Goal: Task Accomplishment & Management: Manage account settings

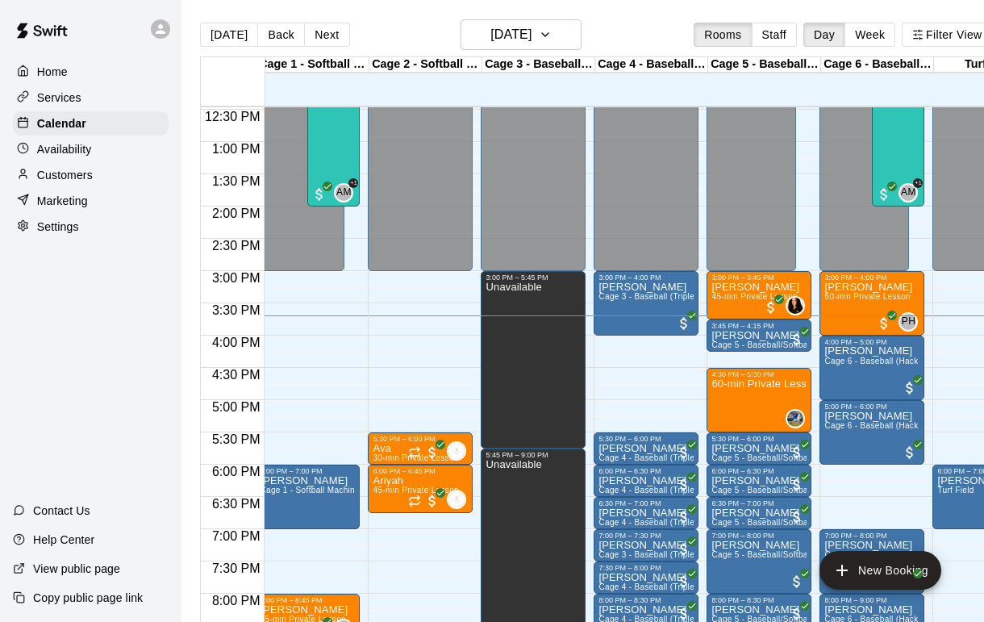
scroll to position [805, 9]
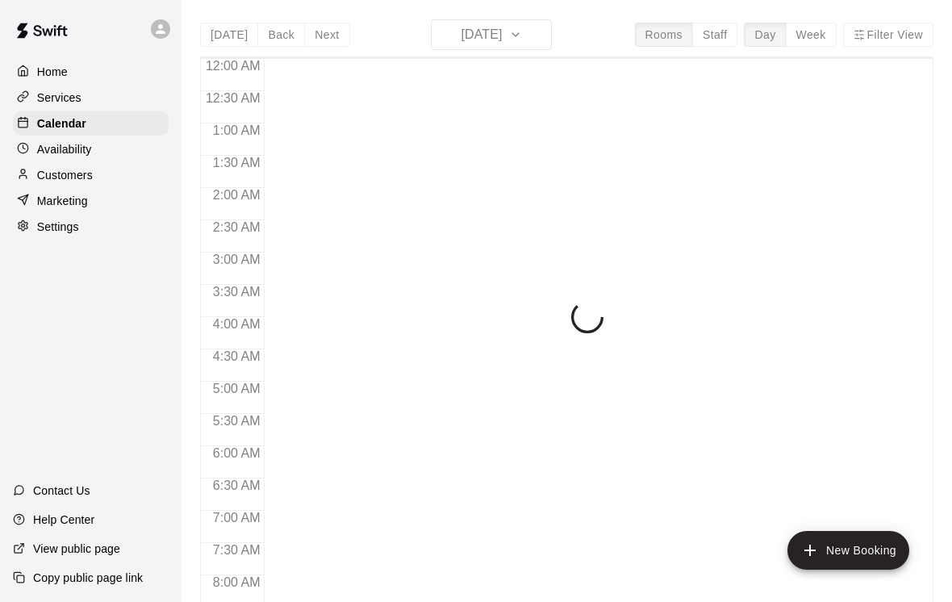
scroll to position [963, 0]
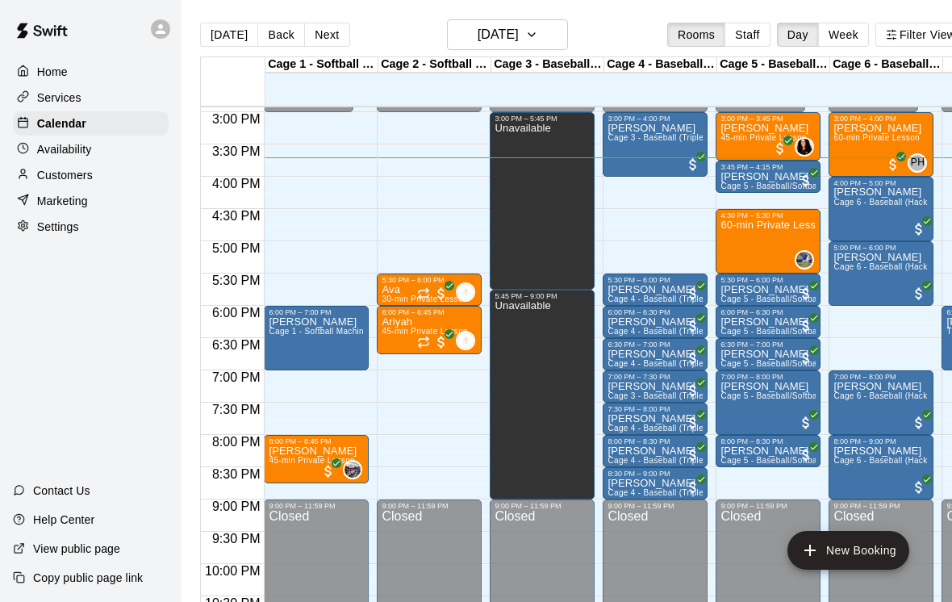
click at [539, 235] on div "Unavailable" at bounding box center [522, 424] width 56 height 602
click at [508, 185] on icon "delete" at bounding box center [511, 180] width 11 height 15
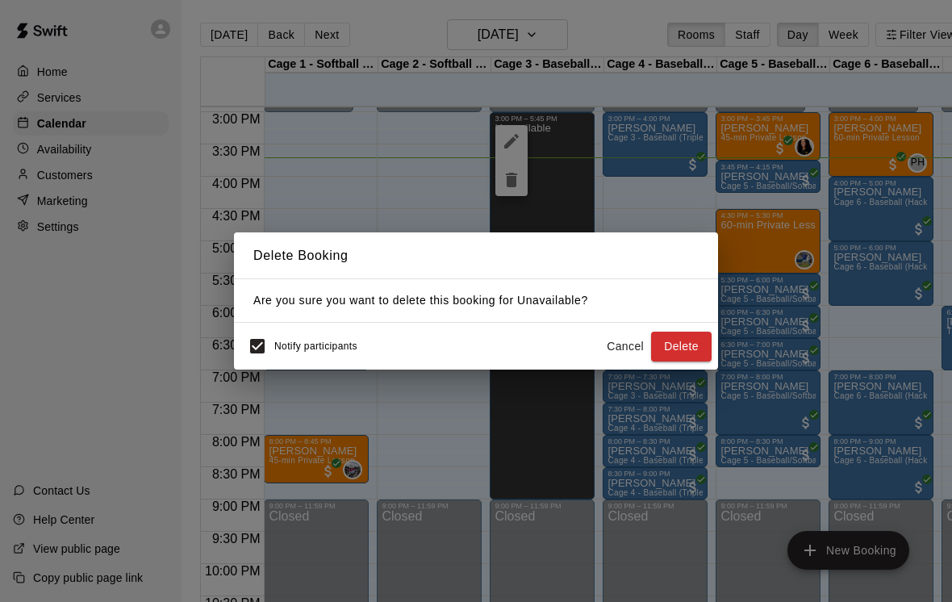
click at [682, 341] on button "Delete" at bounding box center [681, 346] width 60 height 30
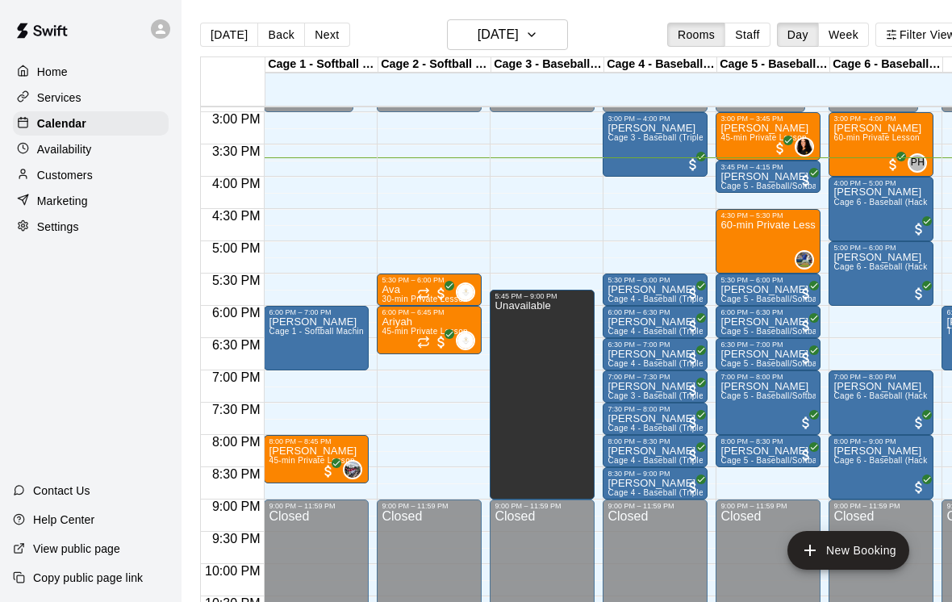
click at [517, 391] on div "Unavailable" at bounding box center [522, 601] width 56 height 602
click at [509, 350] on icon "delete" at bounding box center [511, 357] width 19 height 19
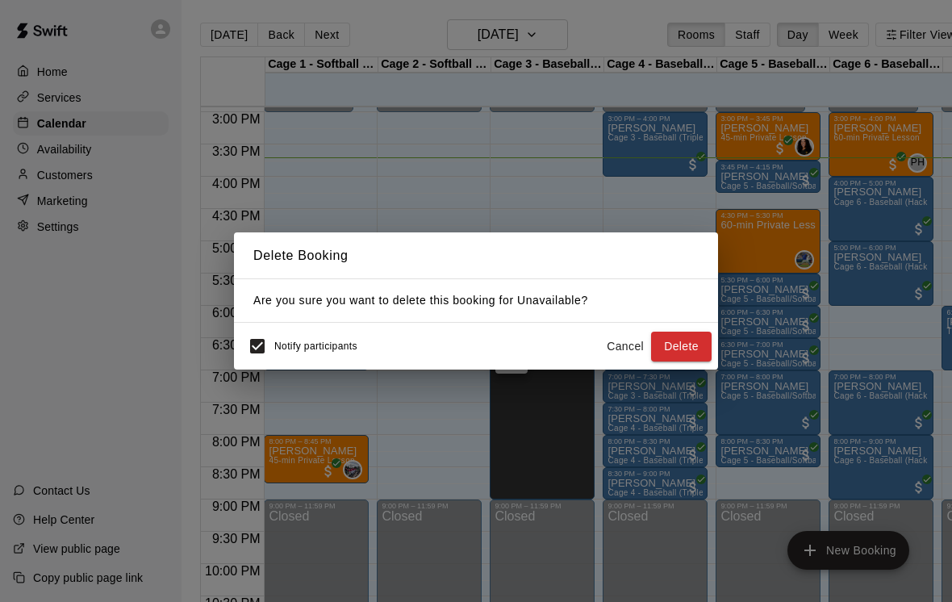
click at [693, 345] on button "Delete" at bounding box center [681, 346] width 60 height 30
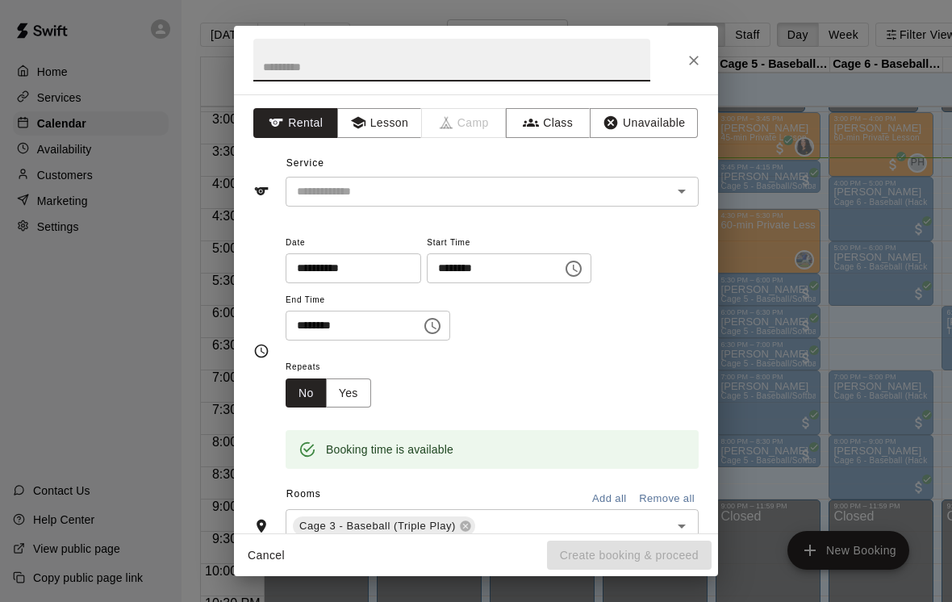
click at [698, 177] on div "​" at bounding box center [491, 192] width 413 height 30
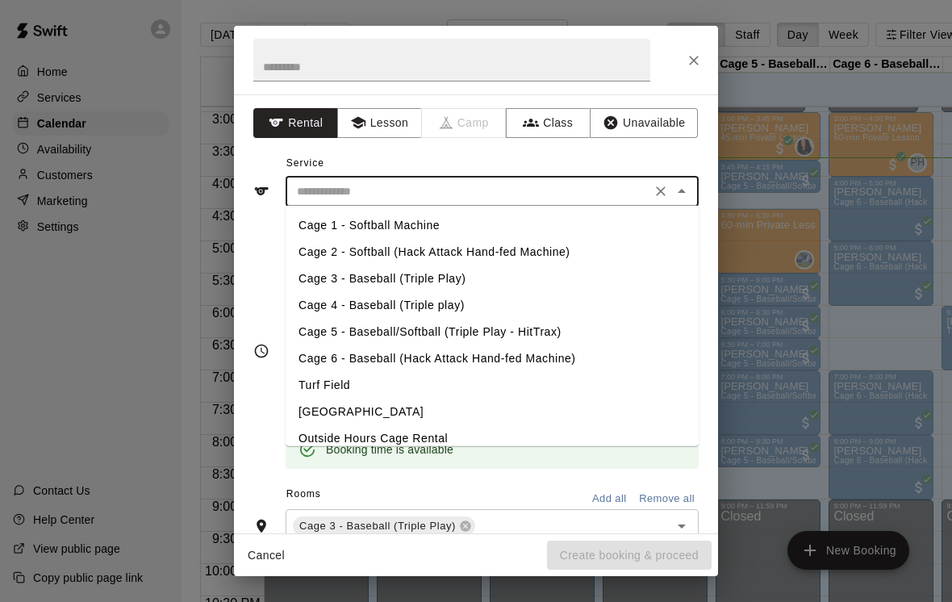
click at [318, 274] on li "Cage 3 - Baseball (Triple Play)" at bounding box center [491, 278] width 413 height 27
type input "**********"
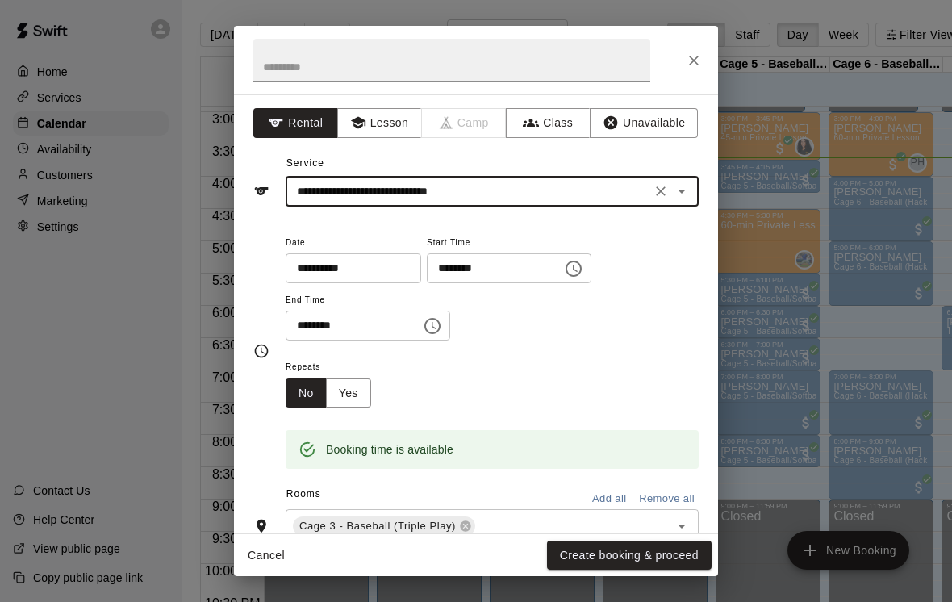
click at [643, 564] on button "Create booking & proceed" at bounding box center [629, 555] width 165 height 30
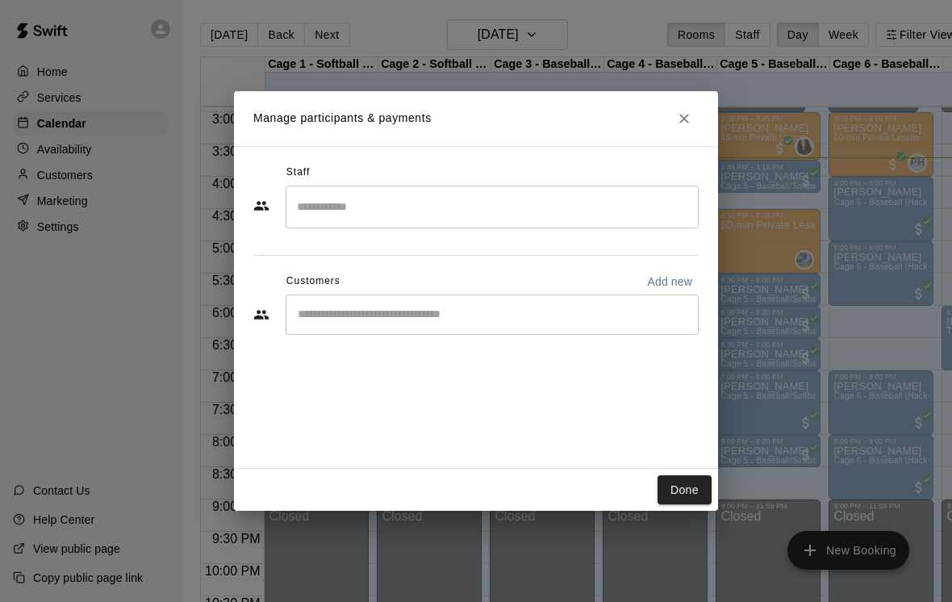
click at [630, 319] on input "Start typing to search customers..." at bounding box center [492, 314] width 398 height 16
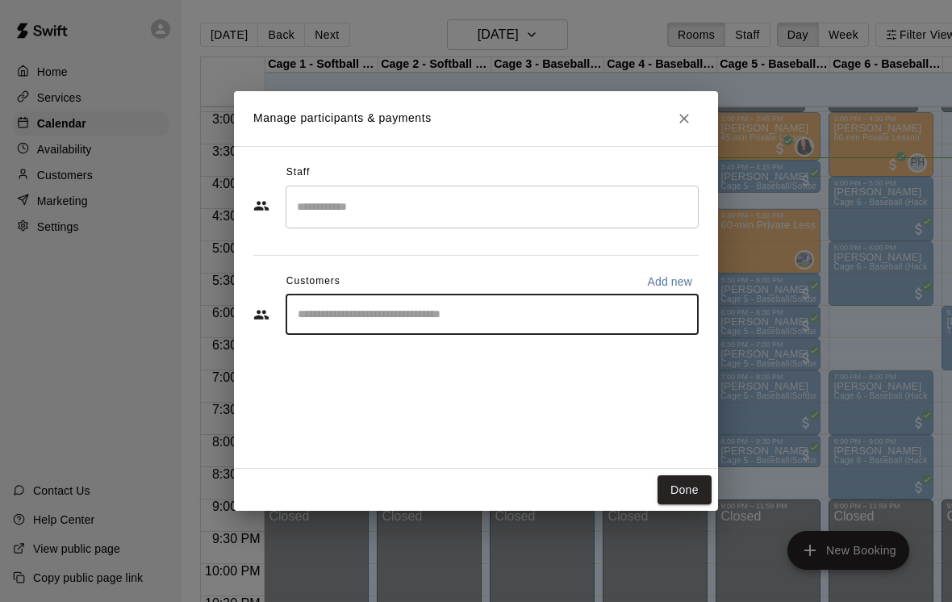
scroll to position [0, 16]
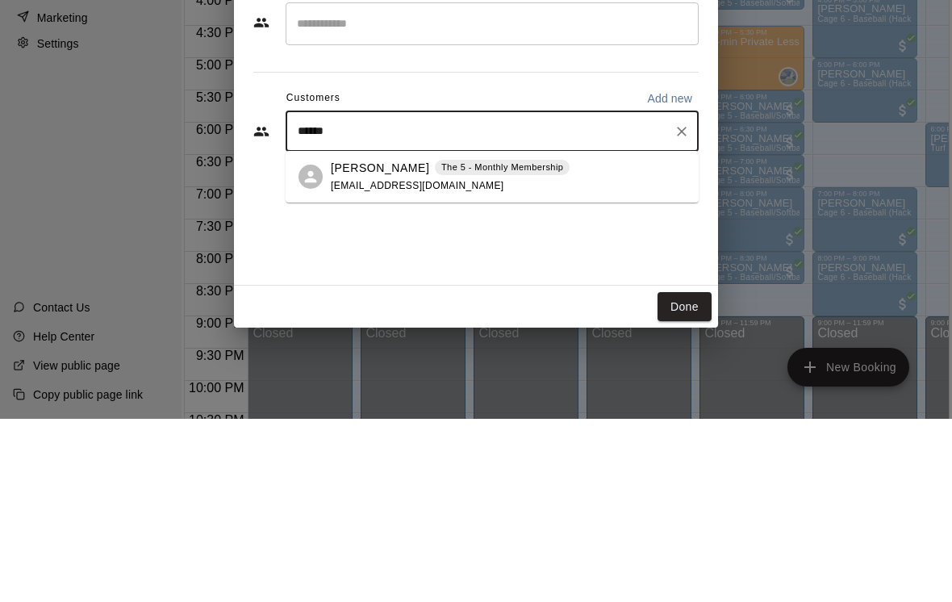
type input "*******"
click at [319, 351] on icon at bounding box center [311, 360] width 19 height 19
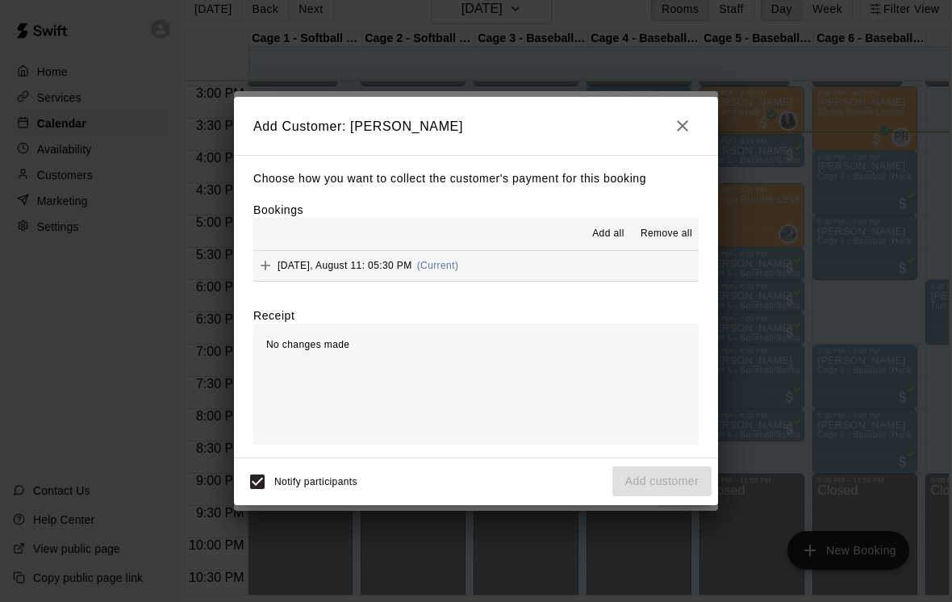
click at [595, 235] on span "Add all" at bounding box center [608, 234] width 32 height 16
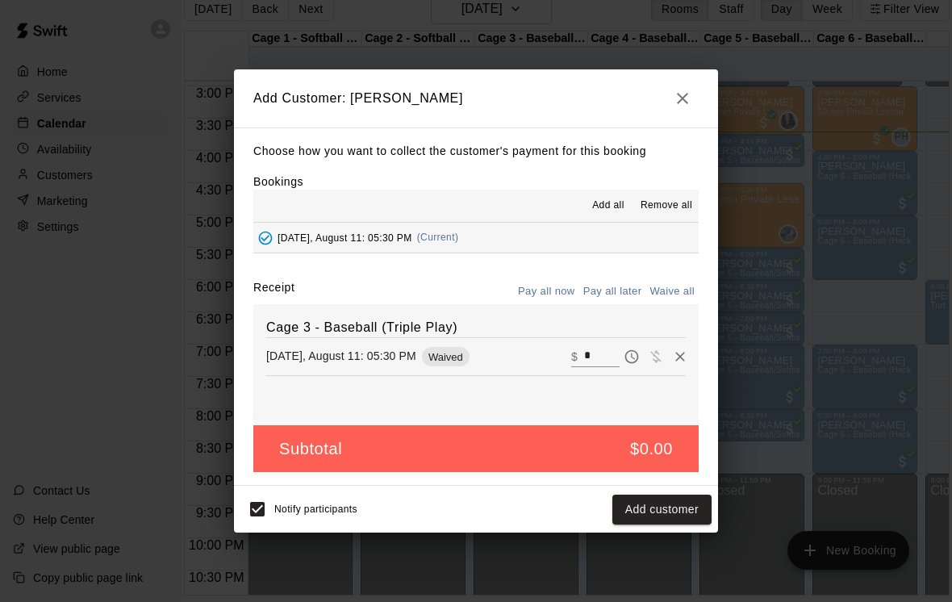
click at [652, 509] on button "Add customer" at bounding box center [661, 509] width 99 height 30
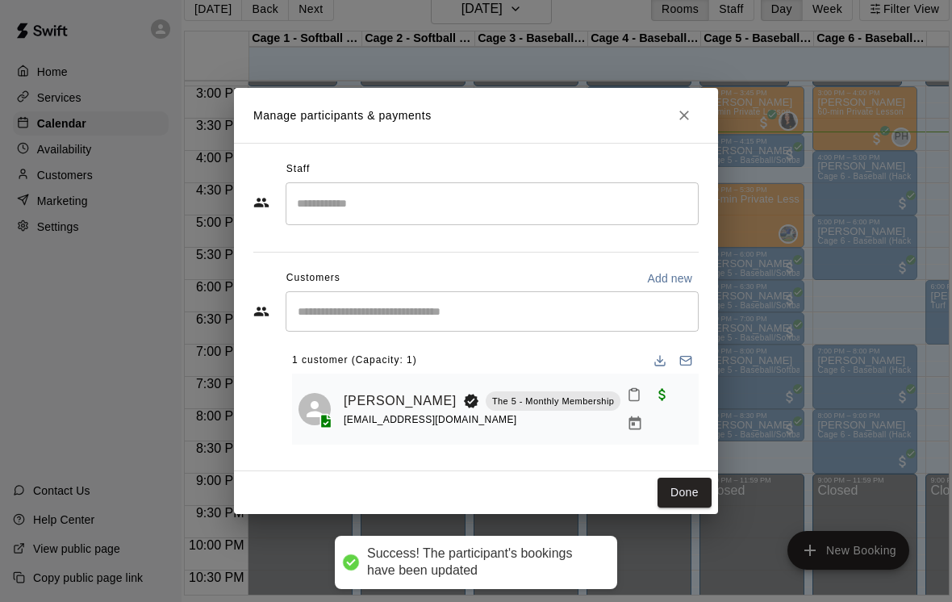
click at [680, 123] on icon "Close" at bounding box center [684, 115] width 16 height 16
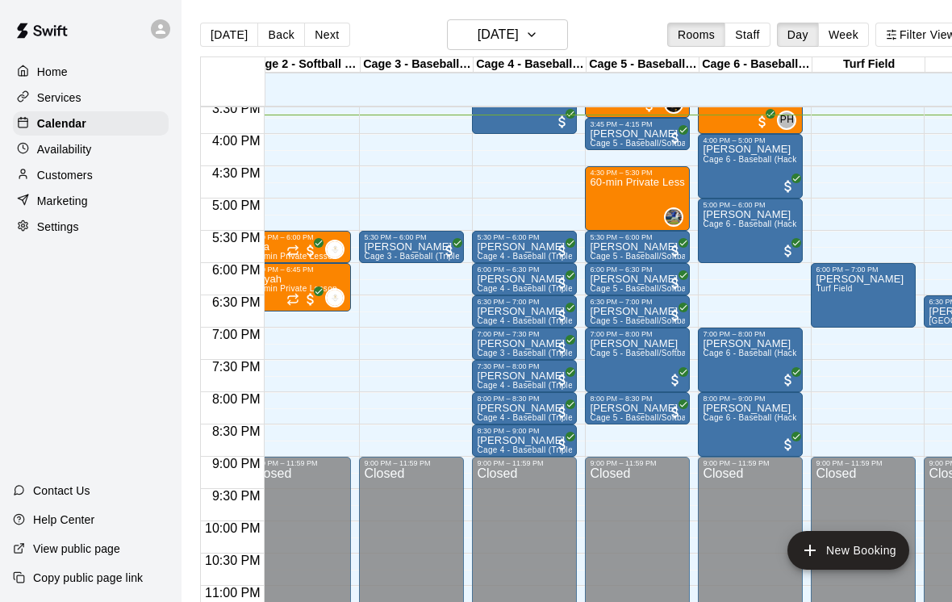
scroll to position [1006, 127]
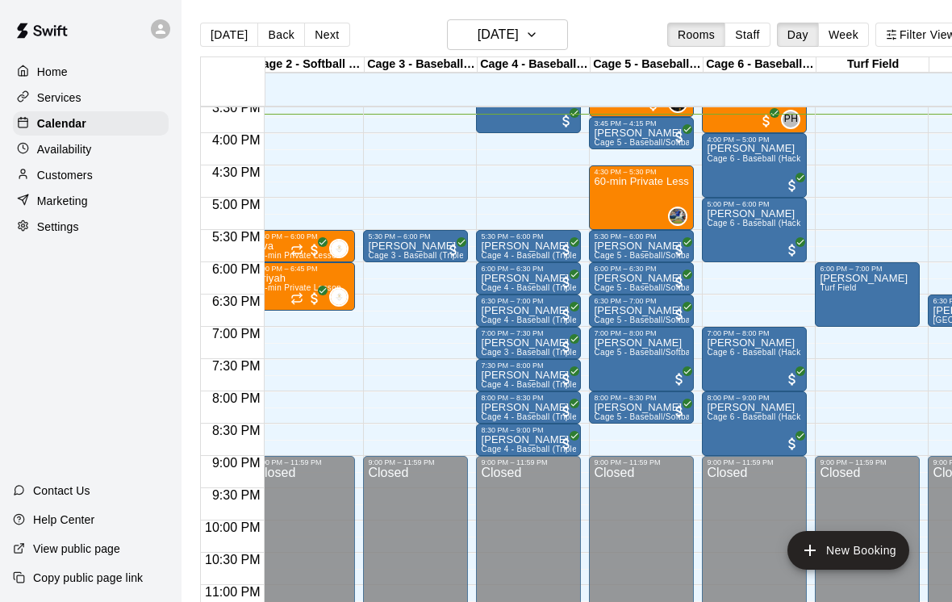
click at [531, 349] on span "Cage 3 - Baseball (Triple Play)" at bounding box center [540, 352] width 118 height 9
click at [494, 409] on img "edit" at bounding box center [498, 403] width 19 height 19
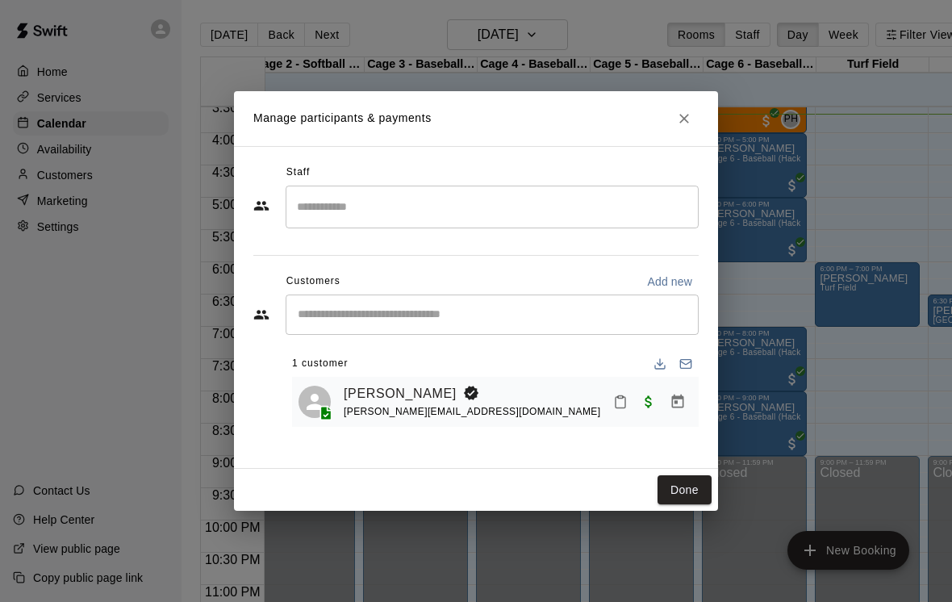
click at [411, 383] on link "[PERSON_NAME]" at bounding box center [400, 393] width 113 height 21
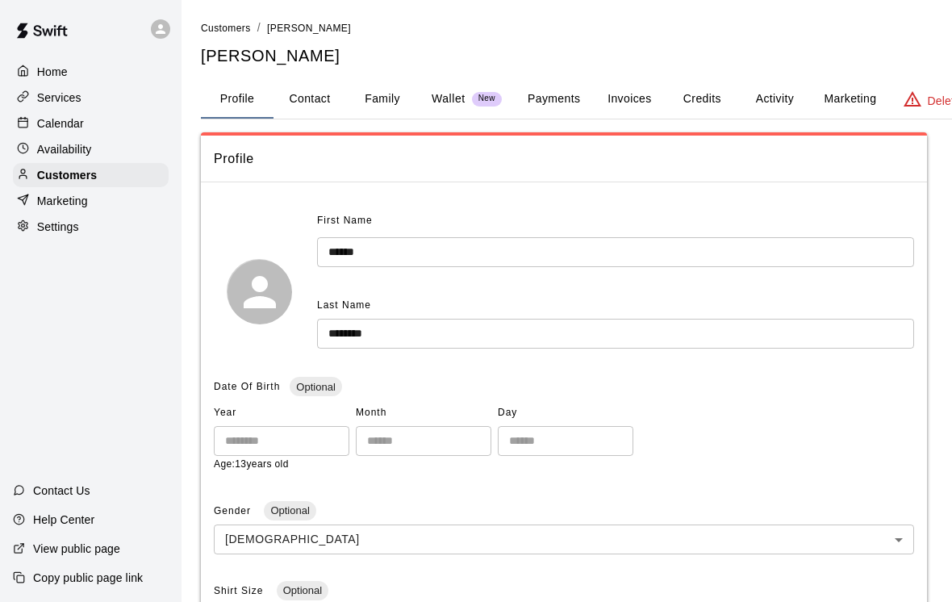
click at [499, 100] on span "New" at bounding box center [487, 99] width 30 height 10
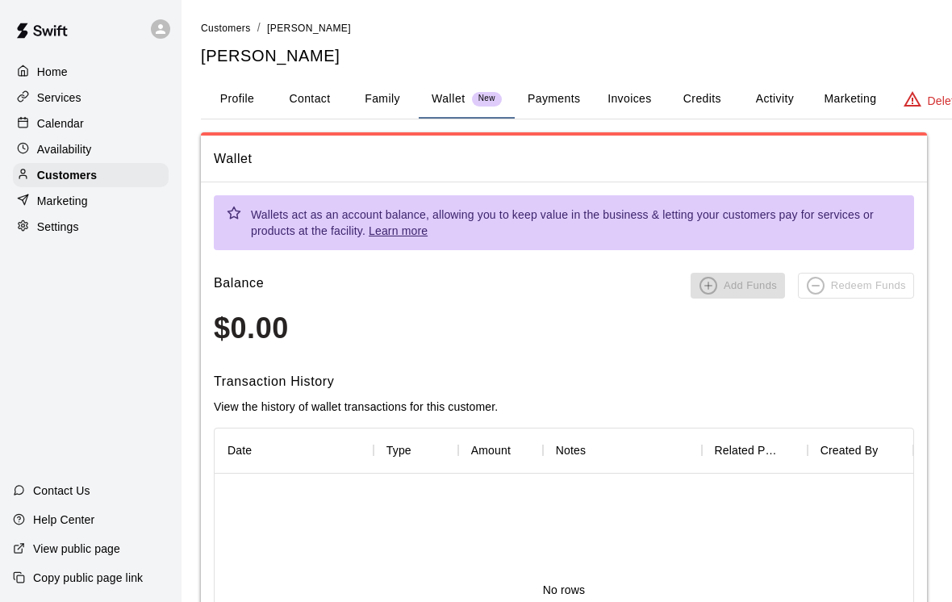
click at [557, 109] on button "Payments" at bounding box center [553, 99] width 78 height 39
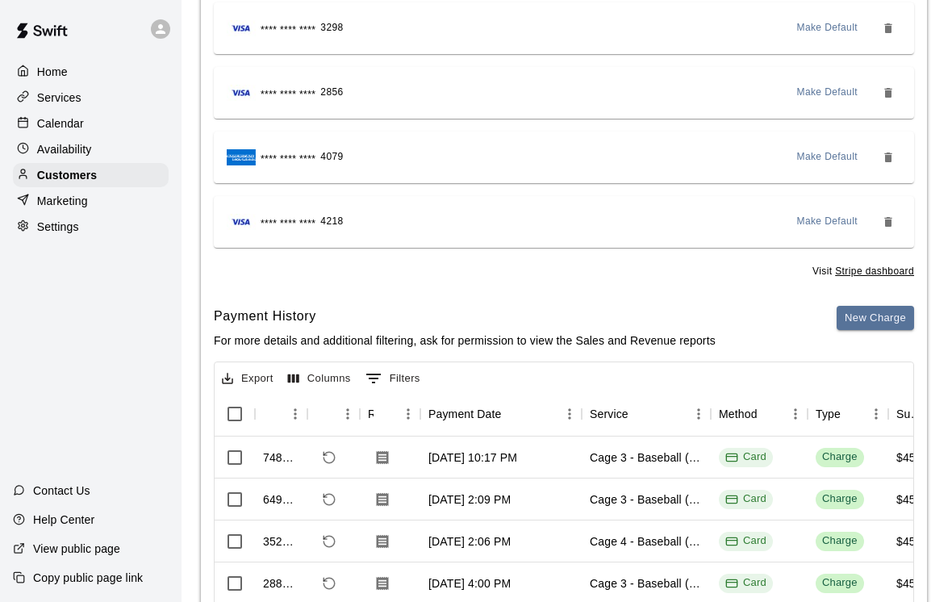
scroll to position [443, 0]
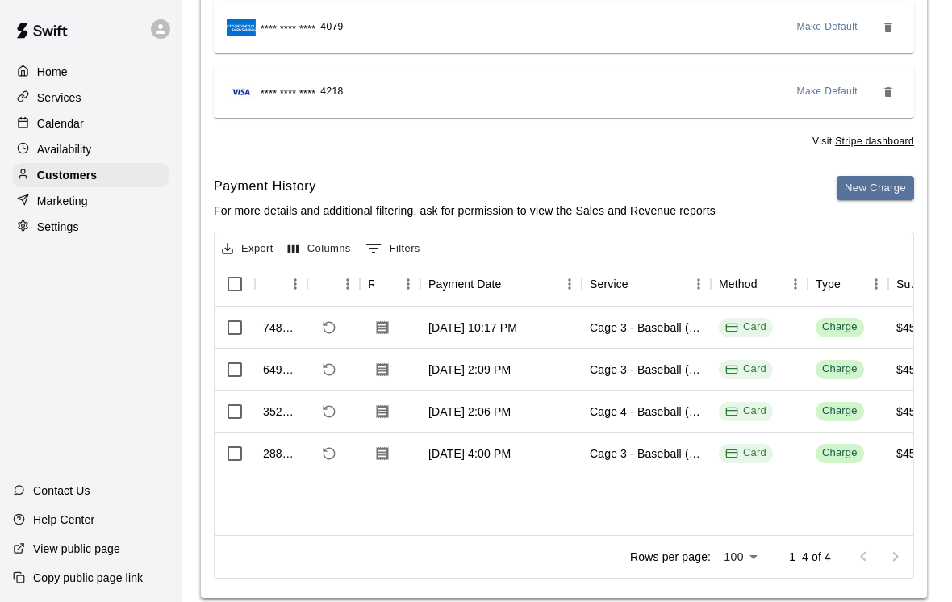
click at [28, 112] on div "Calendar" at bounding box center [91, 123] width 156 height 24
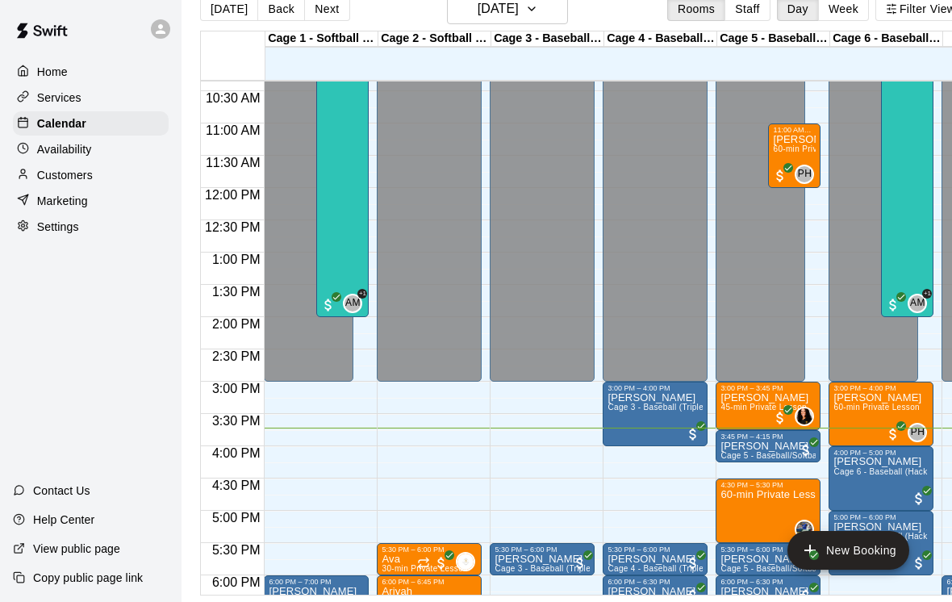
scroll to position [641, -1]
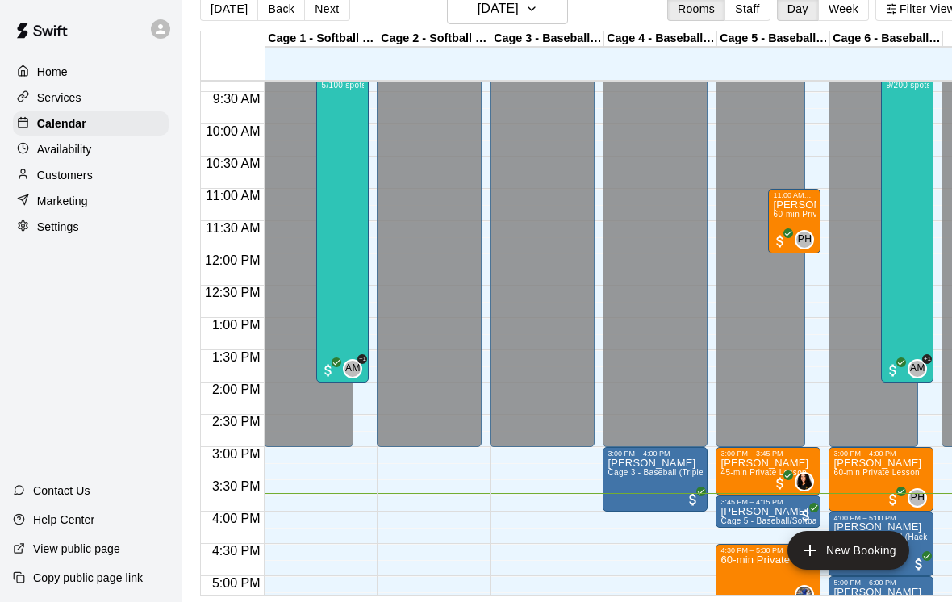
click at [315, 12] on button "Next" at bounding box center [326, 9] width 45 height 24
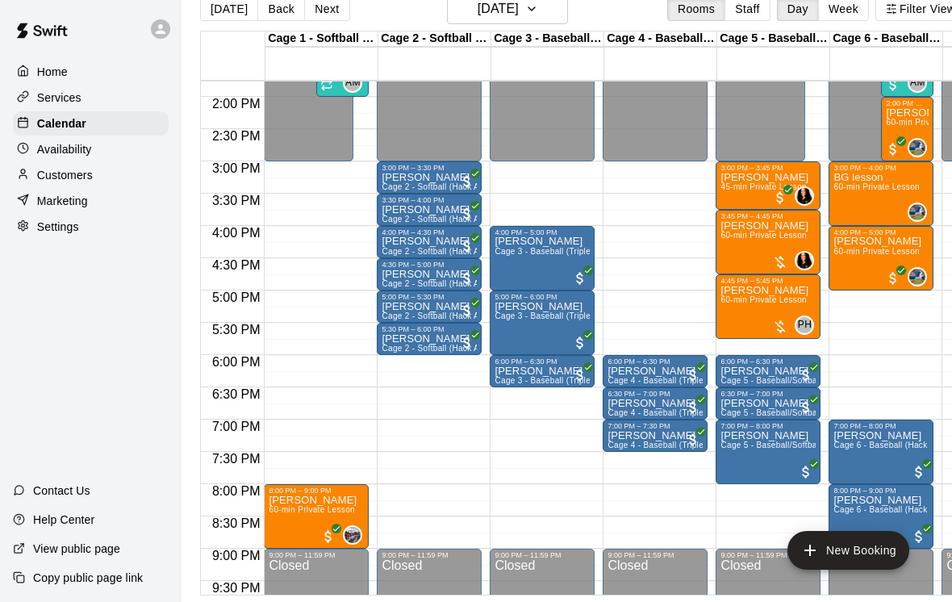
click at [308, 21] on button "Next" at bounding box center [326, 9] width 45 height 24
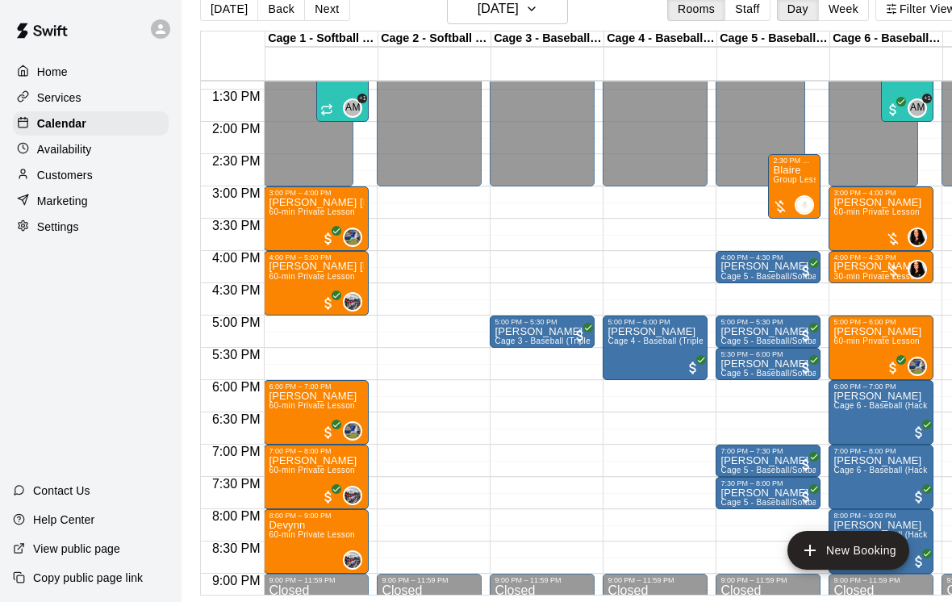
click at [318, 12] on button "Next" at bounding box center [326, 9] width 45 height 24
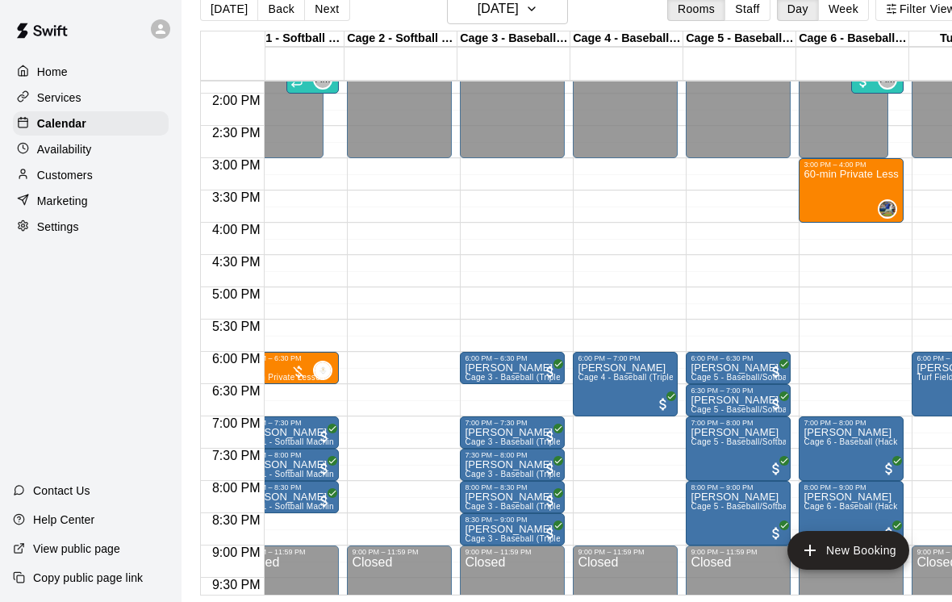
click at [309, 11] on button "Next" at bounding box center [326, 9] width 45 height 24
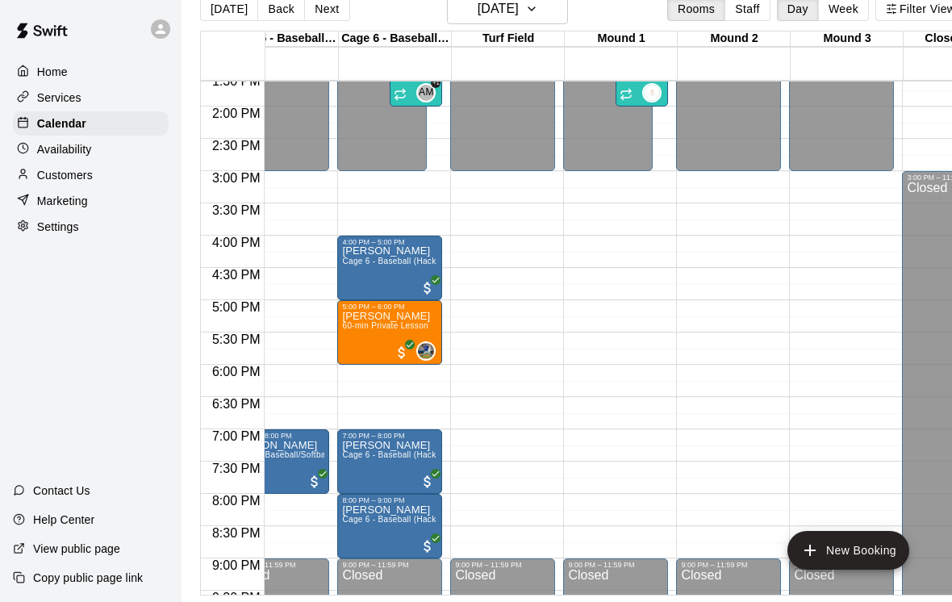
click at [313, 13] on button "Next" at bounding box center [326, 9] width 45 height 24
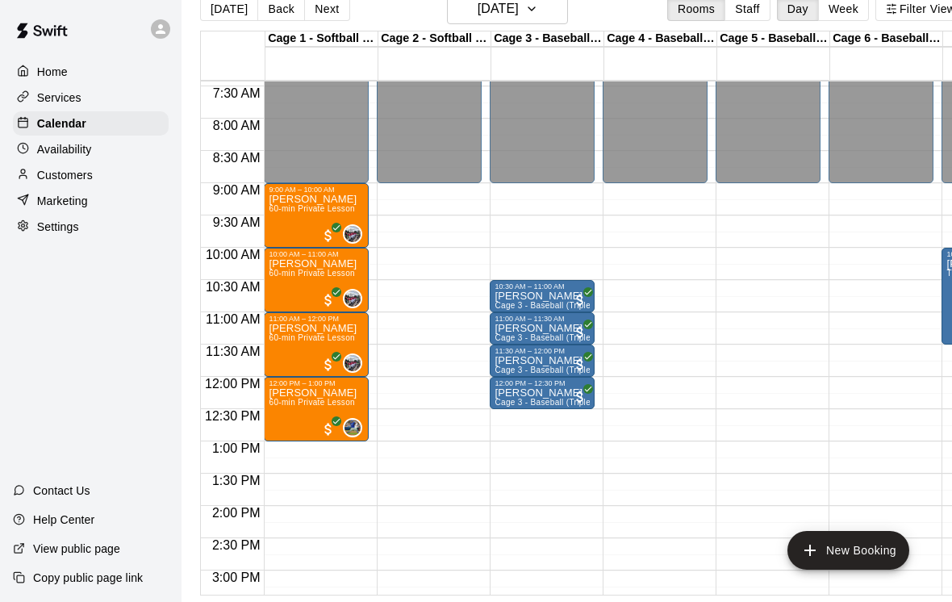
click at [317, 15] on button "Next" at bounding box center [326, 9] width 45 height 24
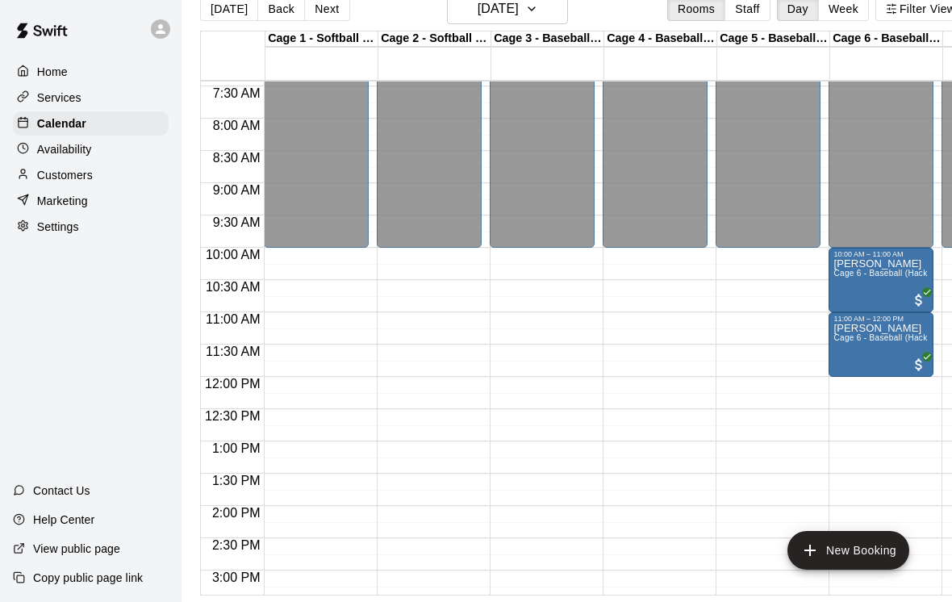
click at [314, 11] on button "Next" at bounding box center [326, 9] width 45 height 24
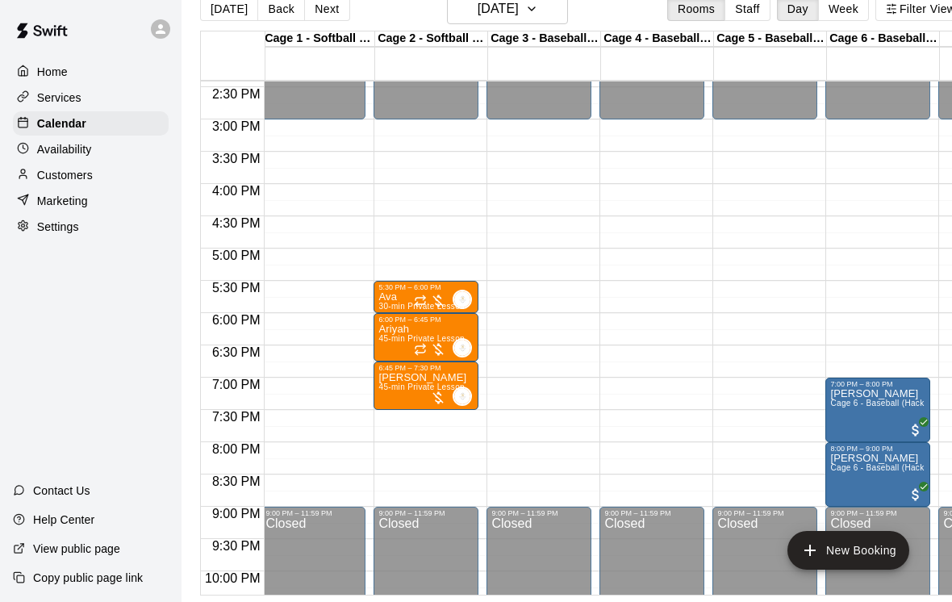
click at [235, 11] on button "[DATE]" at bounding box center [229, 9] width 58 height 24
